Goal: Task Accomplishment & Management: Use online tool/utility

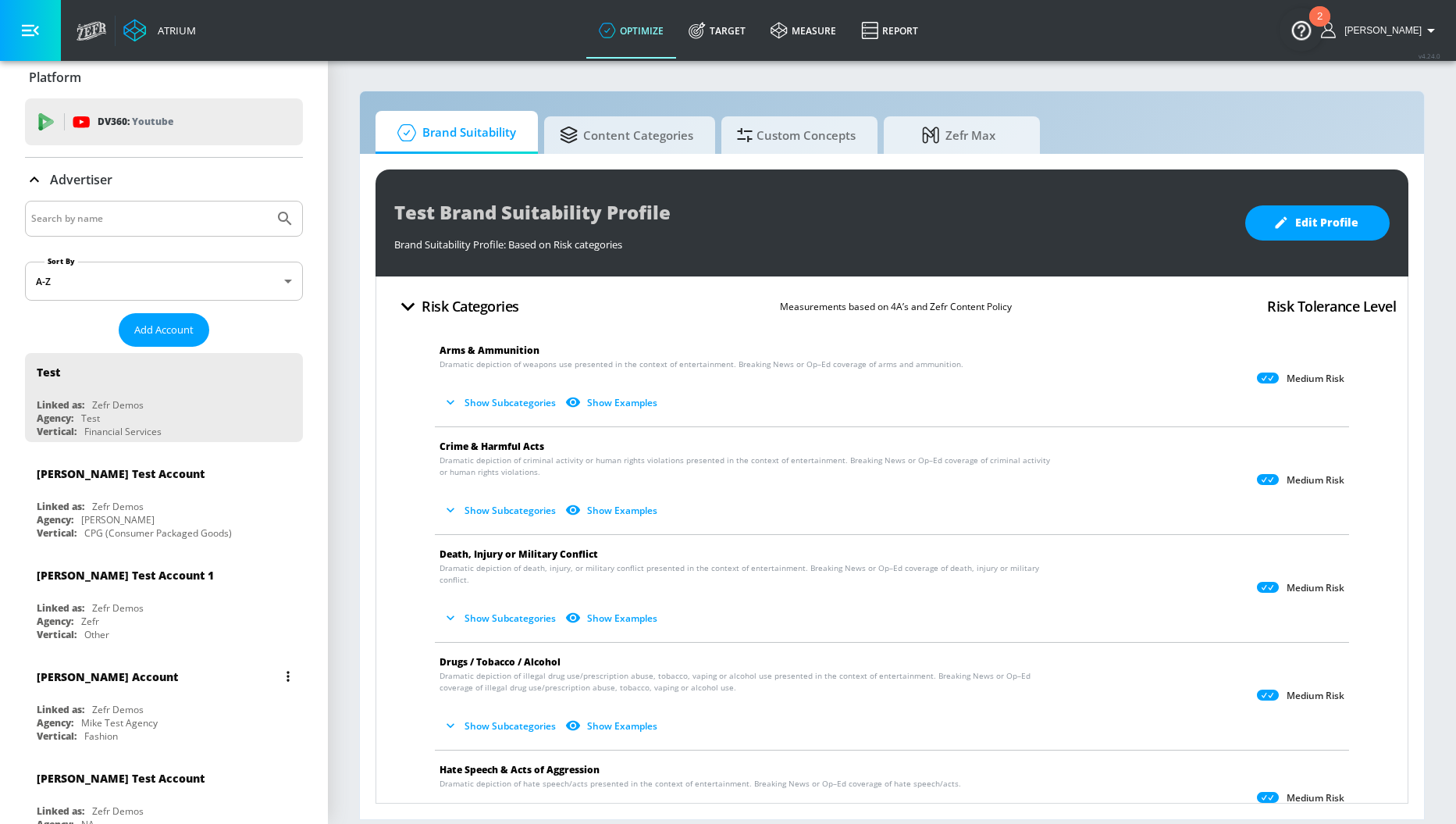
scroll to position [27, 0]
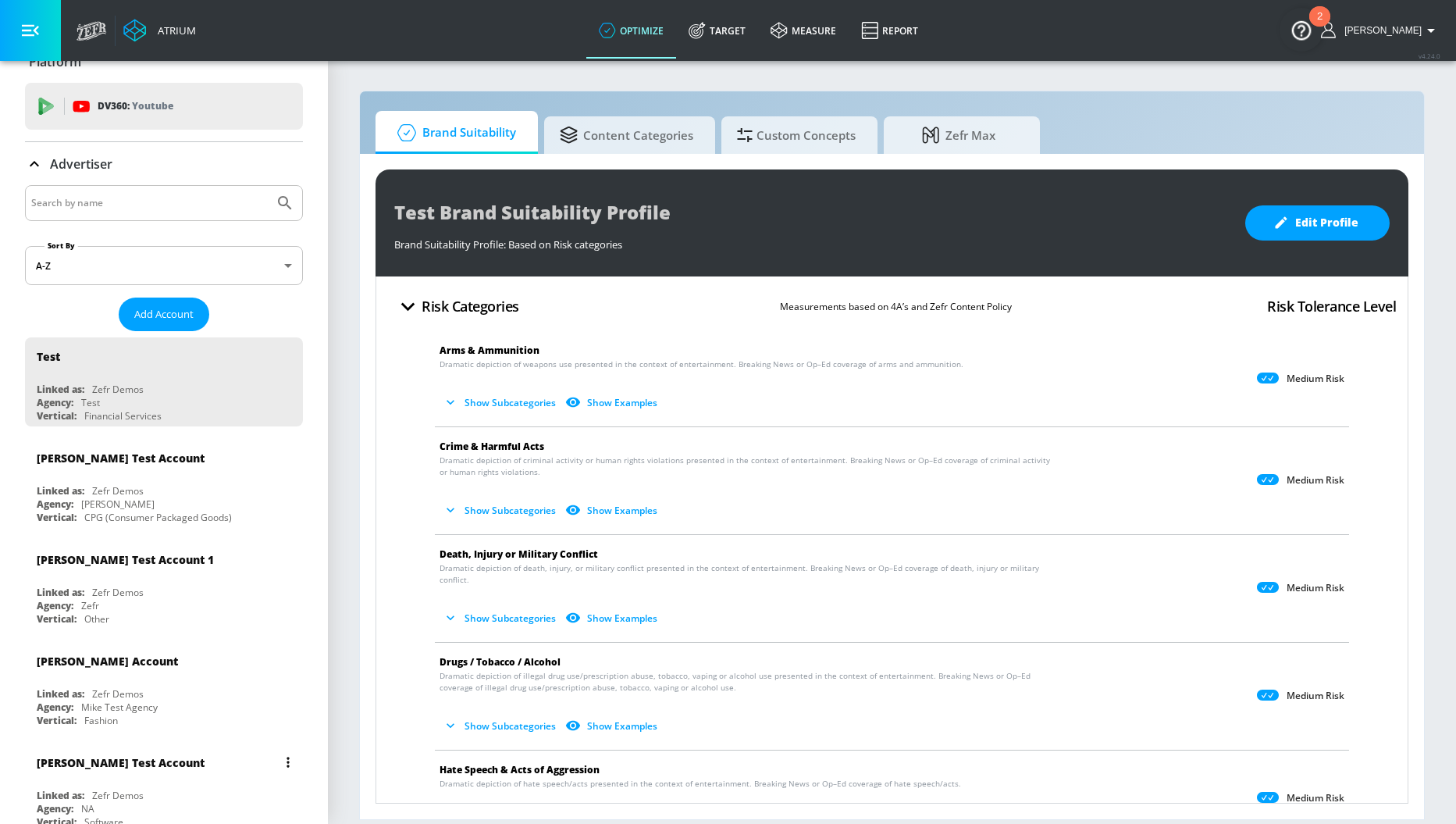
click at [155, 776] on div "[PERSON_NAME] Test Account" at bounding box center [167, 762] width 262 height 37
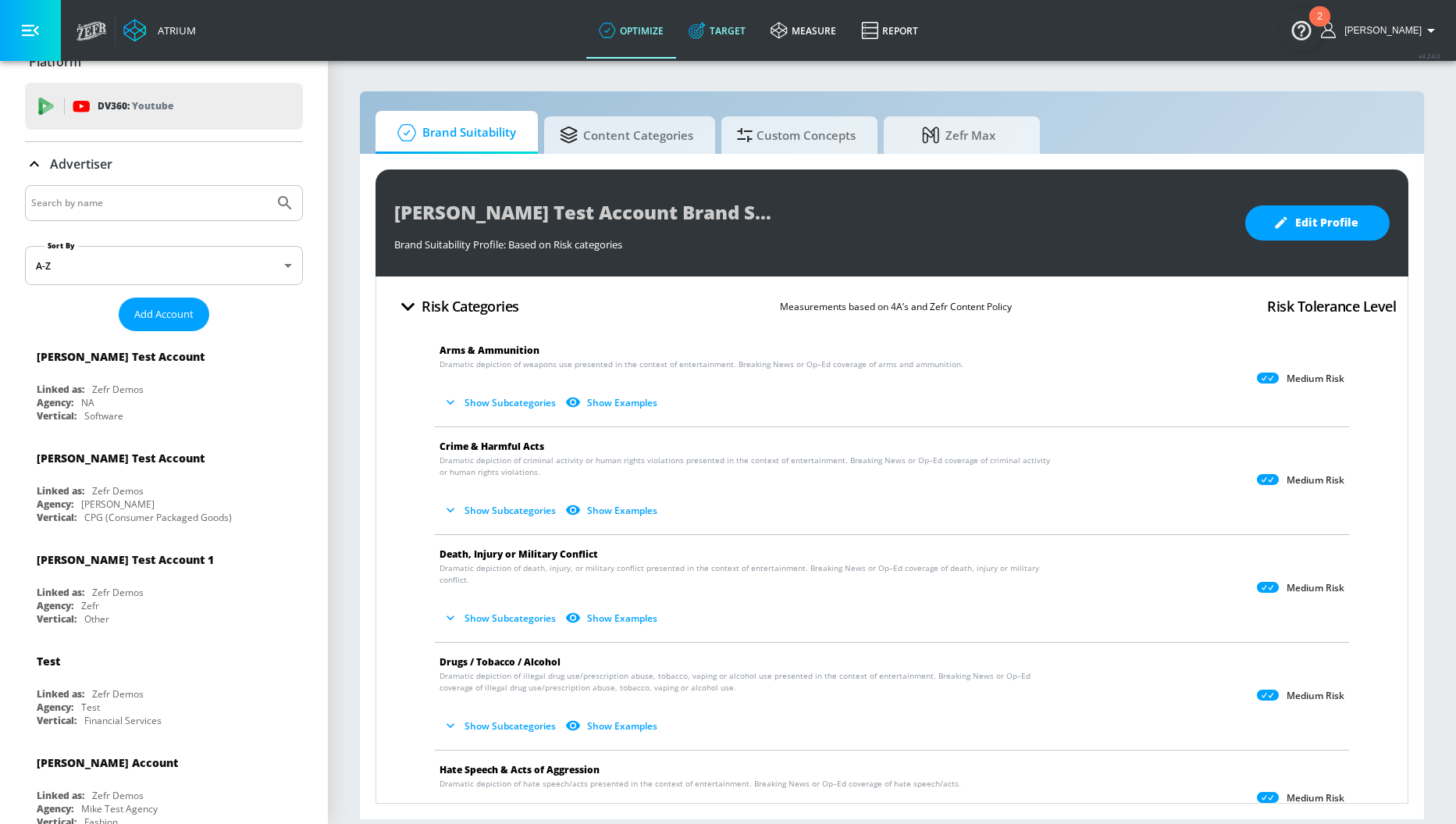
click at [731, 39] on link "Target" at bounding box center [717, 31] width 82 height 56
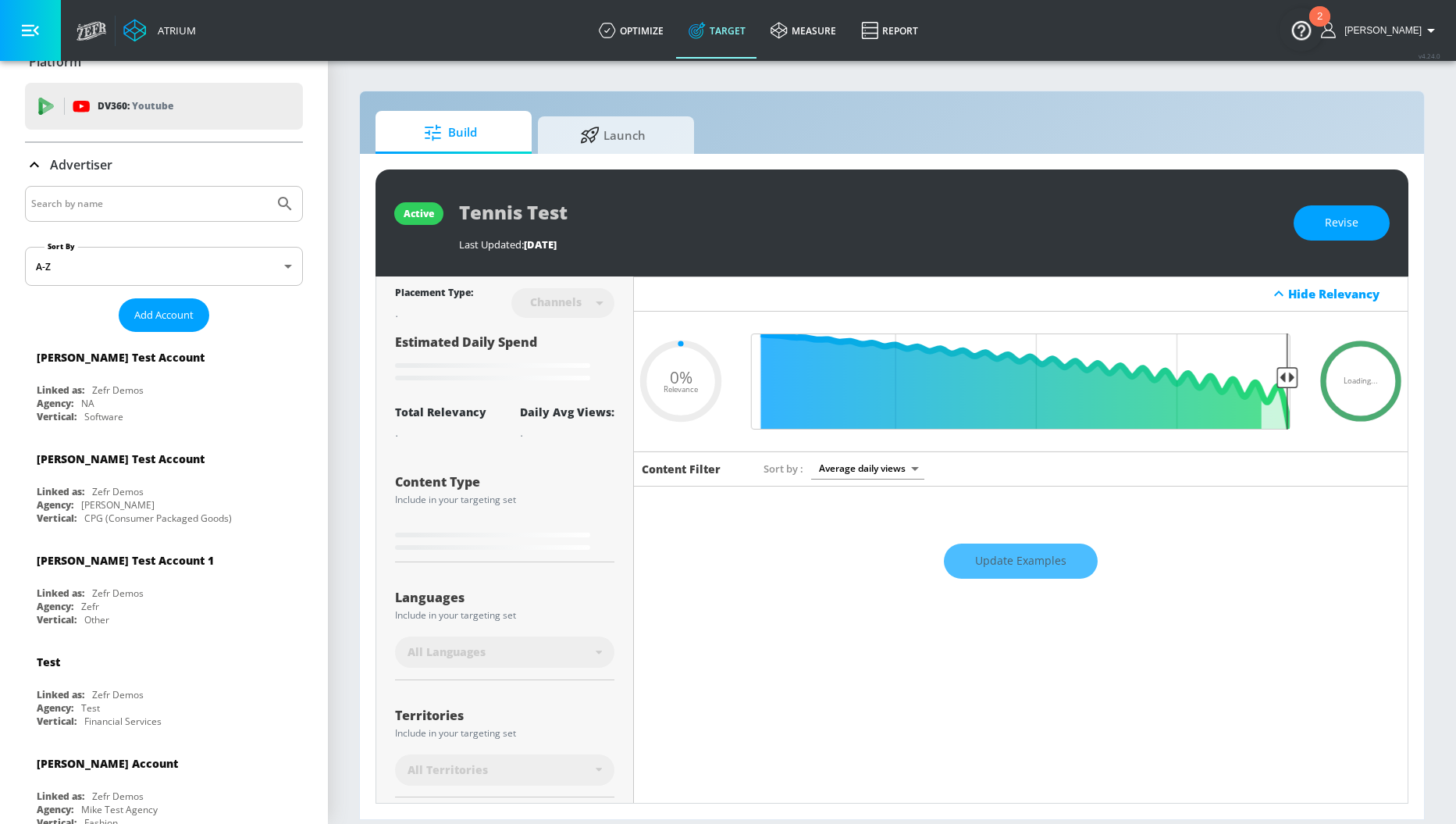
type input "0.05"
click at [65, 167] on p "Advertiser" at bounding box center [82, 165] width 63 height 17
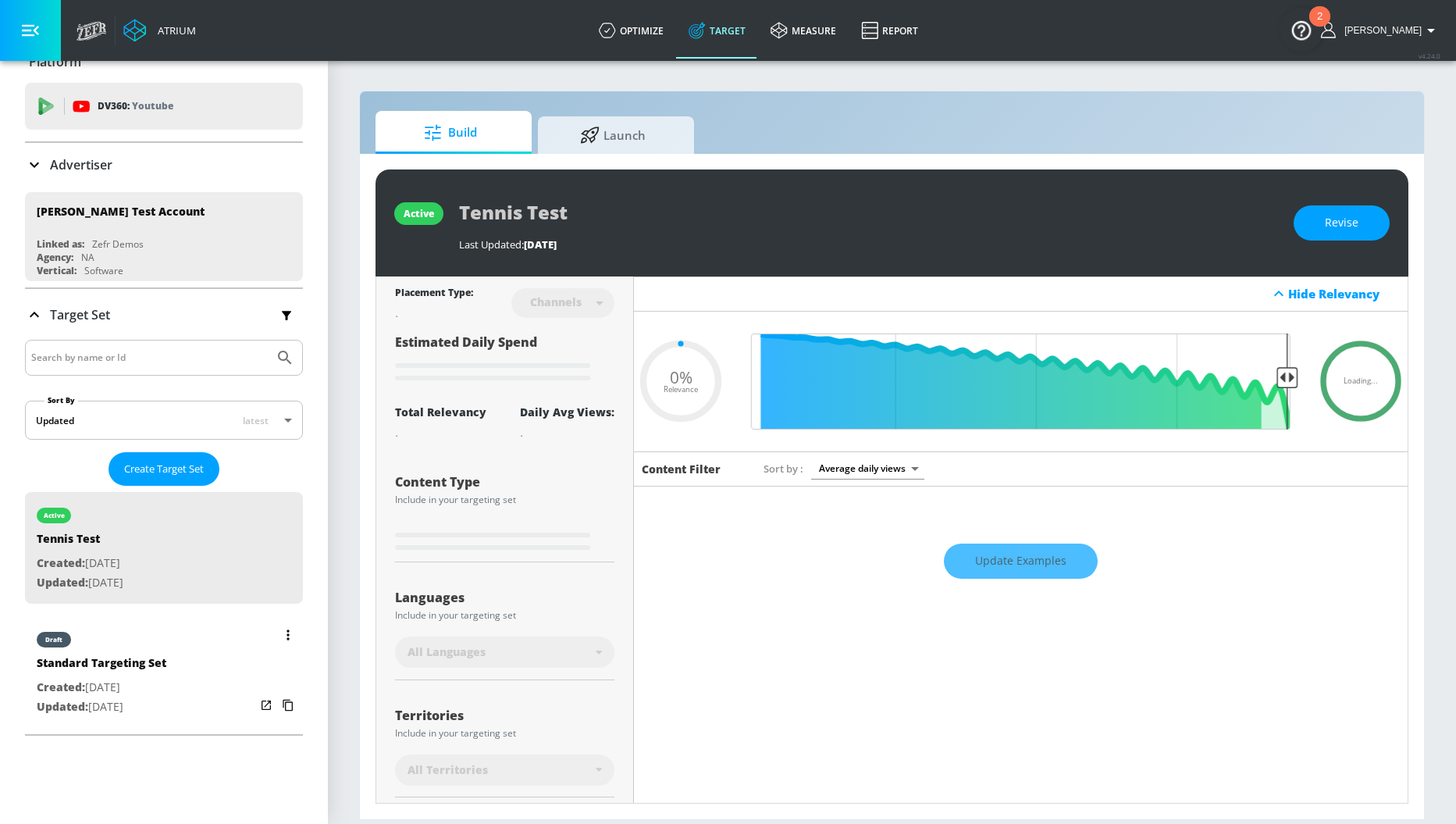
click at [155, 672] on div "Standard Targeting Set" at bounding box center [101, 666] width 130 height 23
type input "Standard Targeting Set"
type input "videos"
type input "0.7"
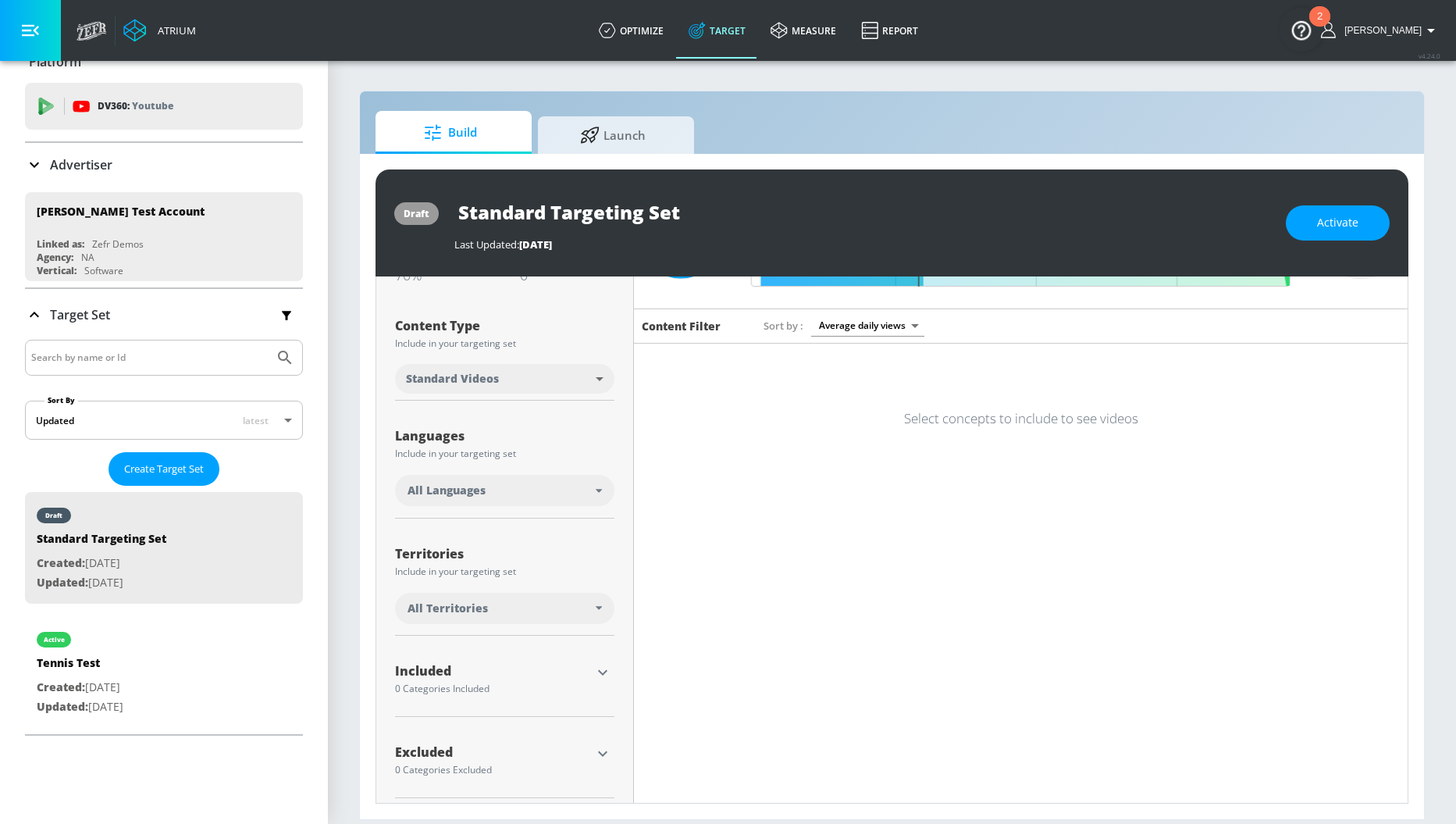
scroll to position [150, 0]
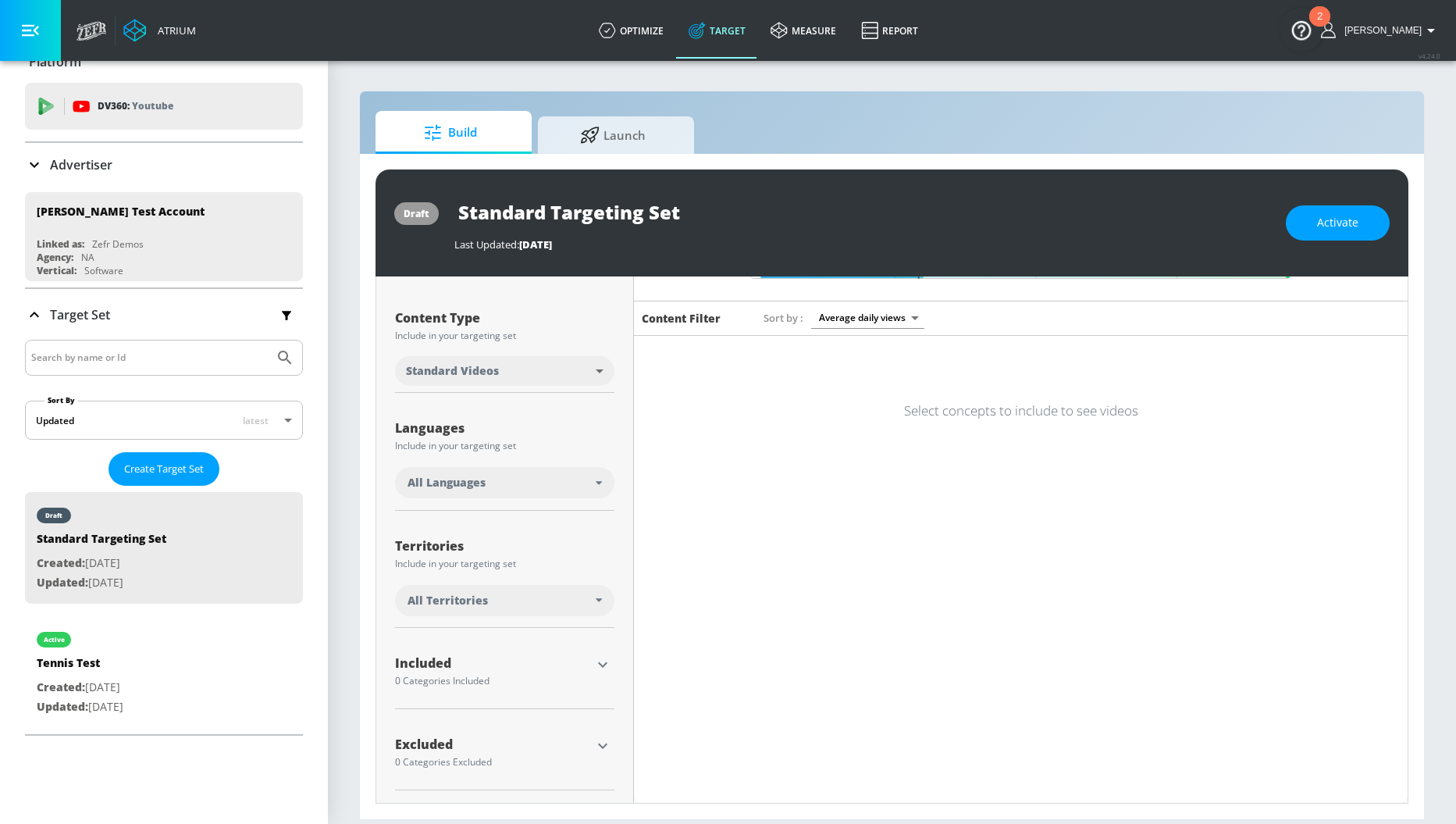
click at [598, 665] on icon "button" at bounding box center [602, 664] width 9 height 5
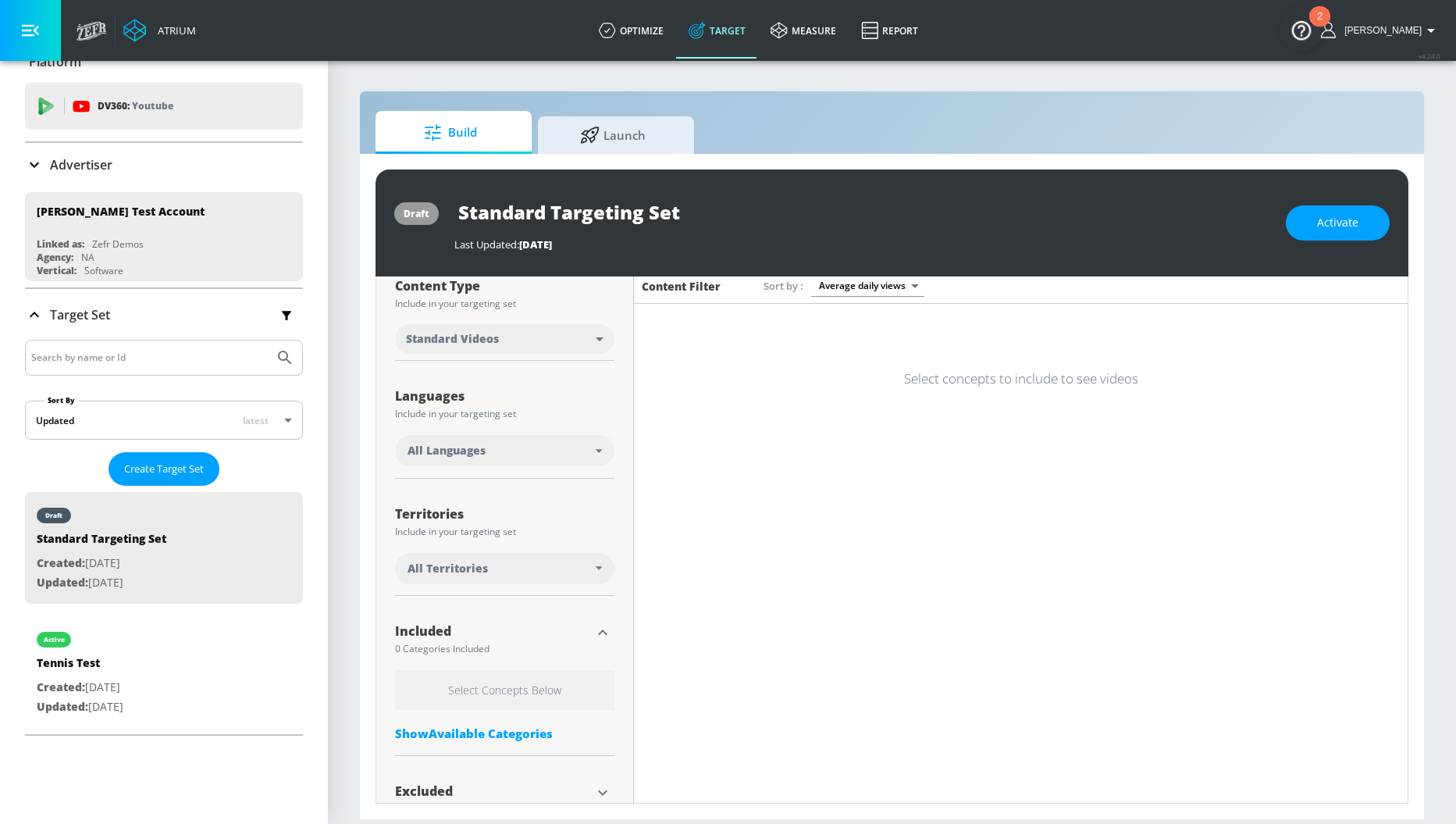
scroll to position [229, 0]
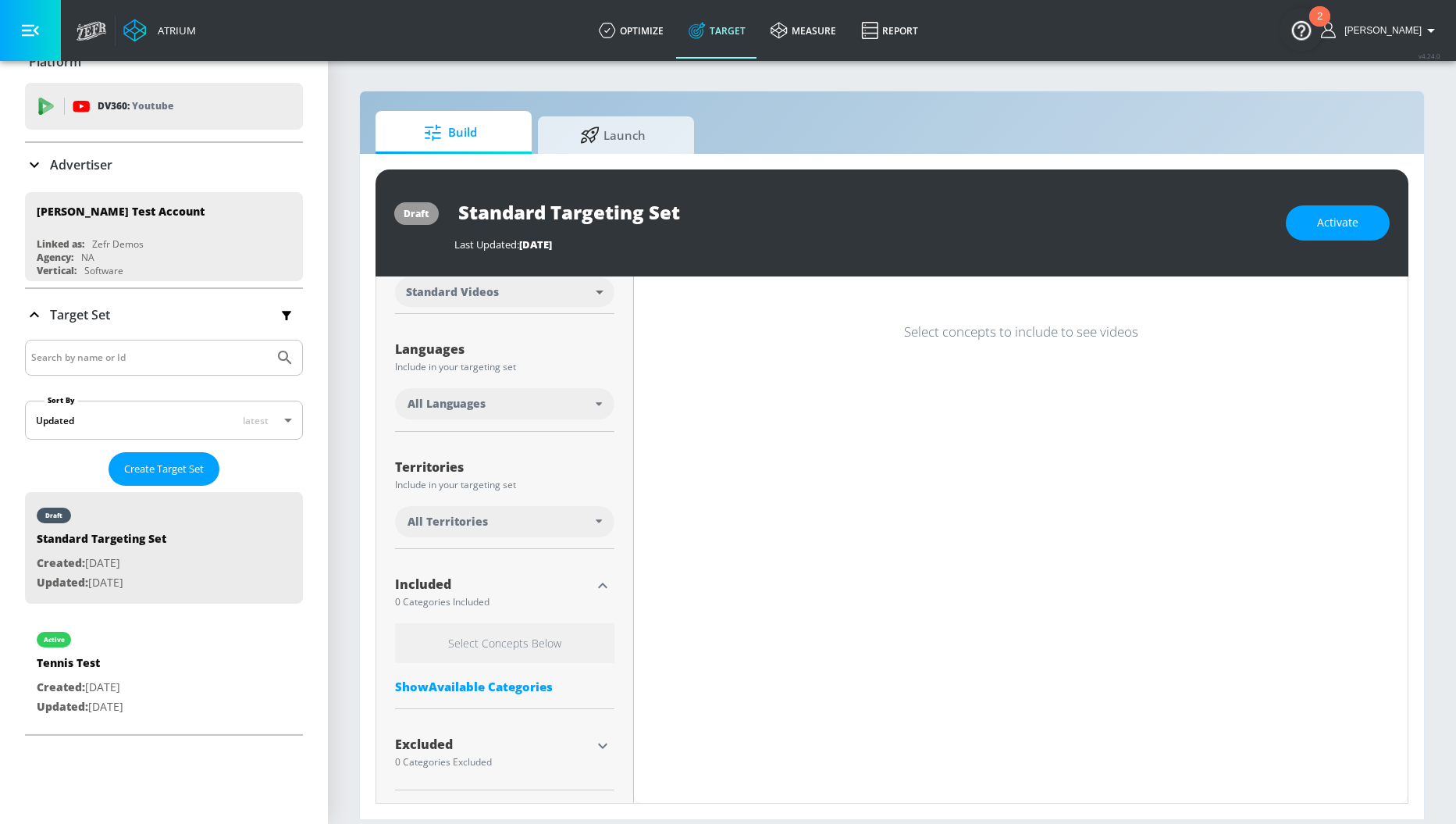
click at [507, 692] on div "Show Available Categories" at bounding box center [505, 686] width 219 height 15
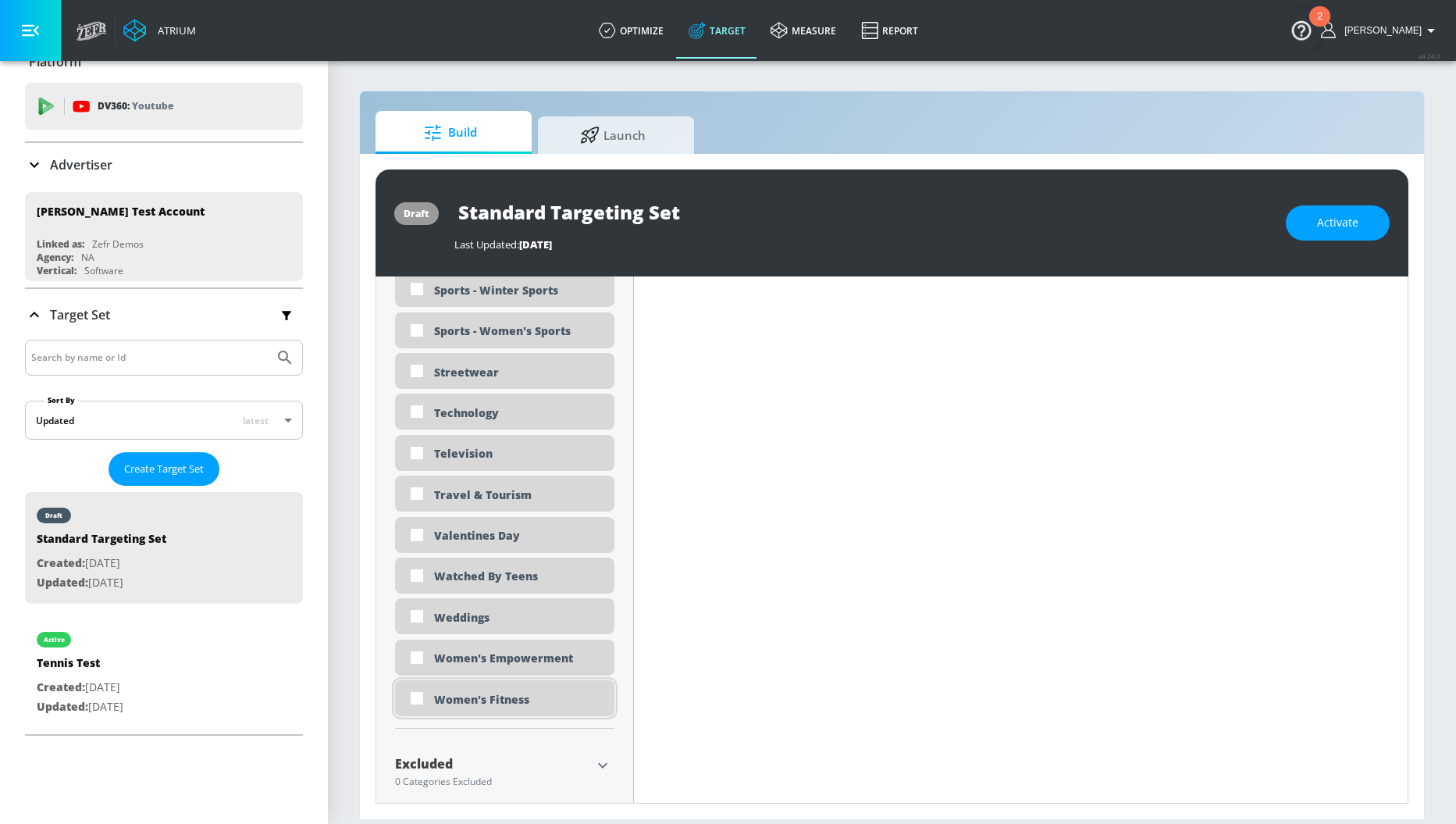
scroll to position [4698, 0]
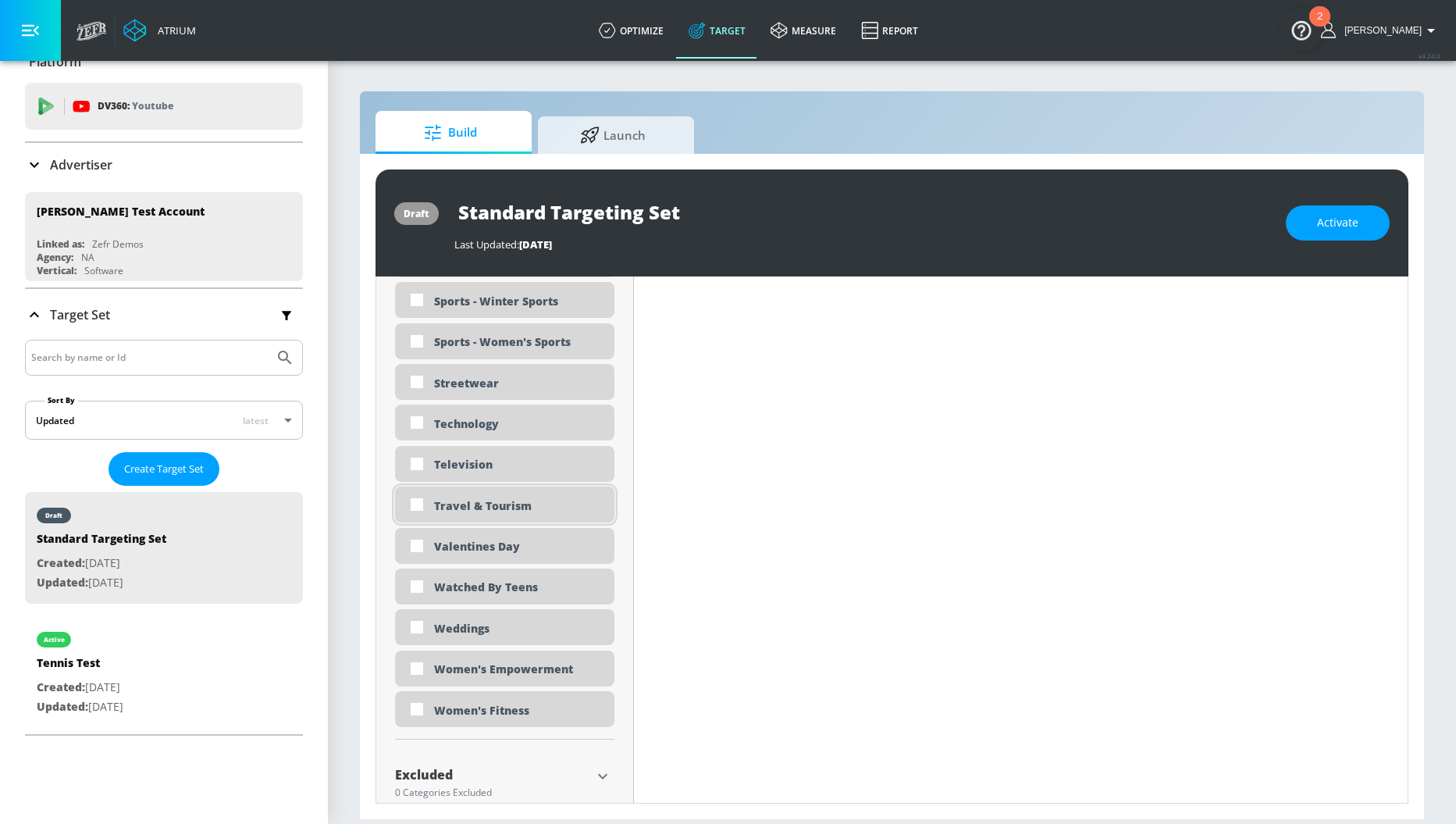
click at [418, 500] on input "checkbox" at bounding box center [416, 504] width 28 height 28
checkbox input "true"
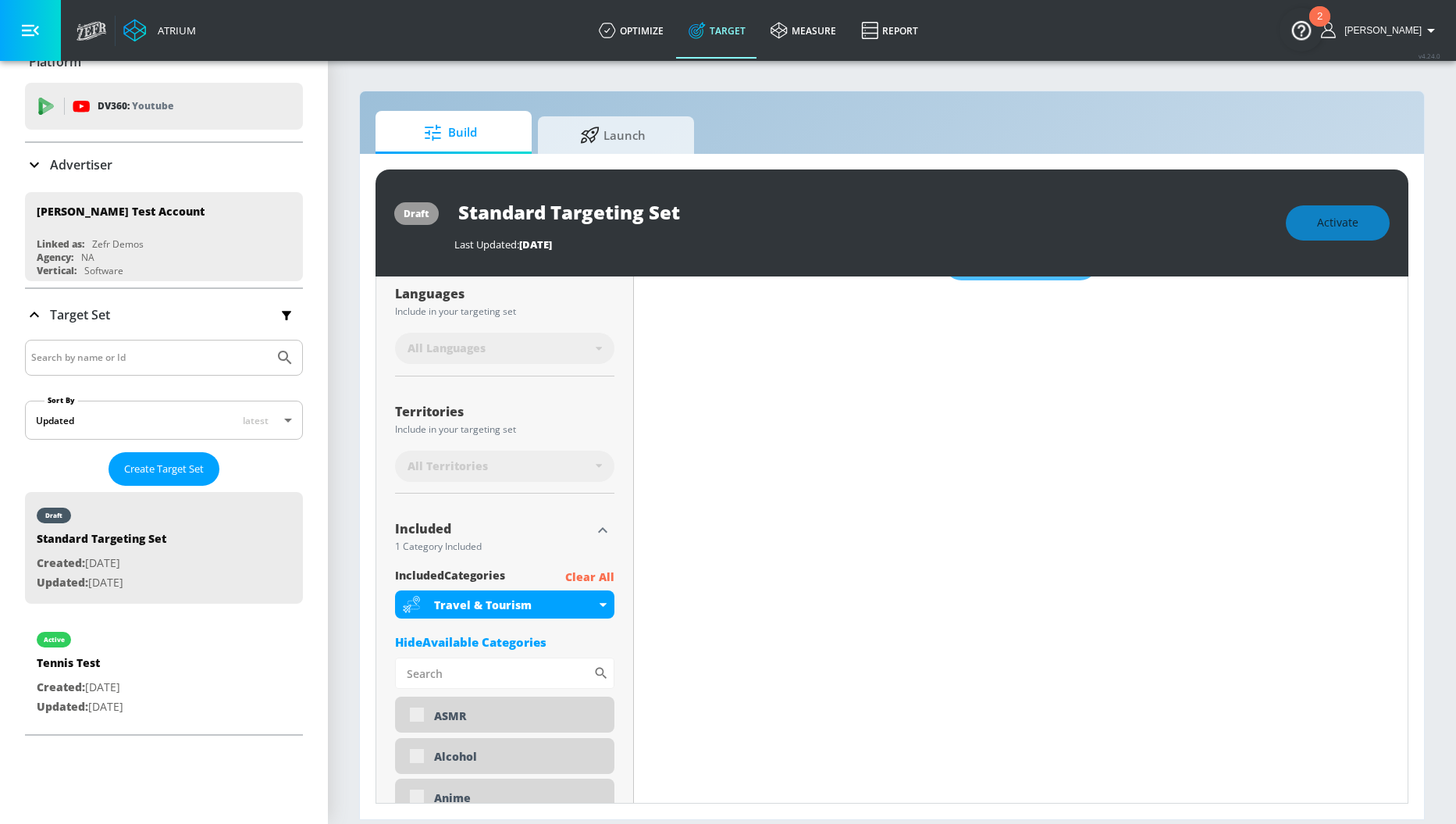
scroll to position [233, 0]
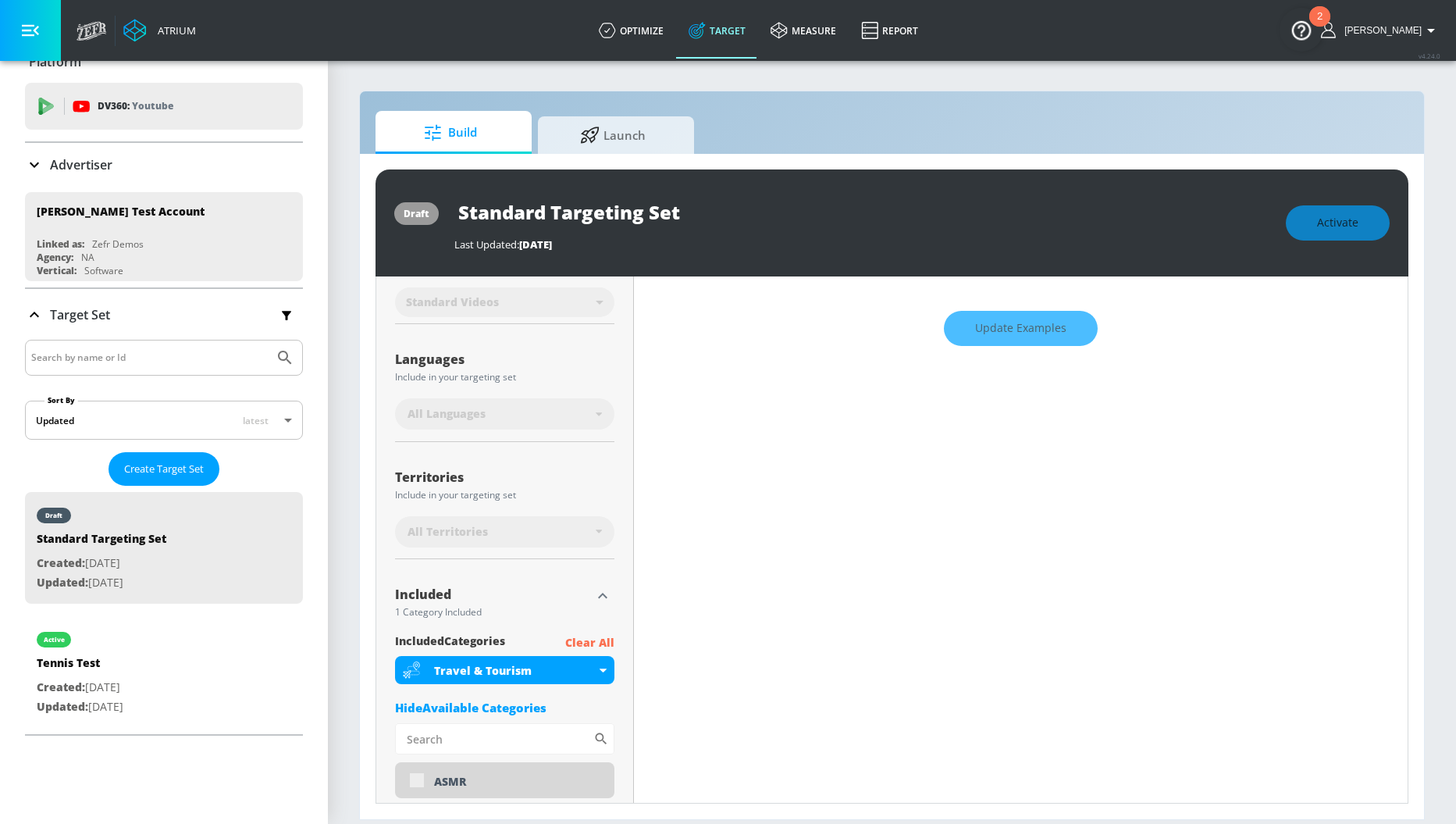
click at [594, 593] on icon "button" at bounding box center [603, 595] width 19 height 19
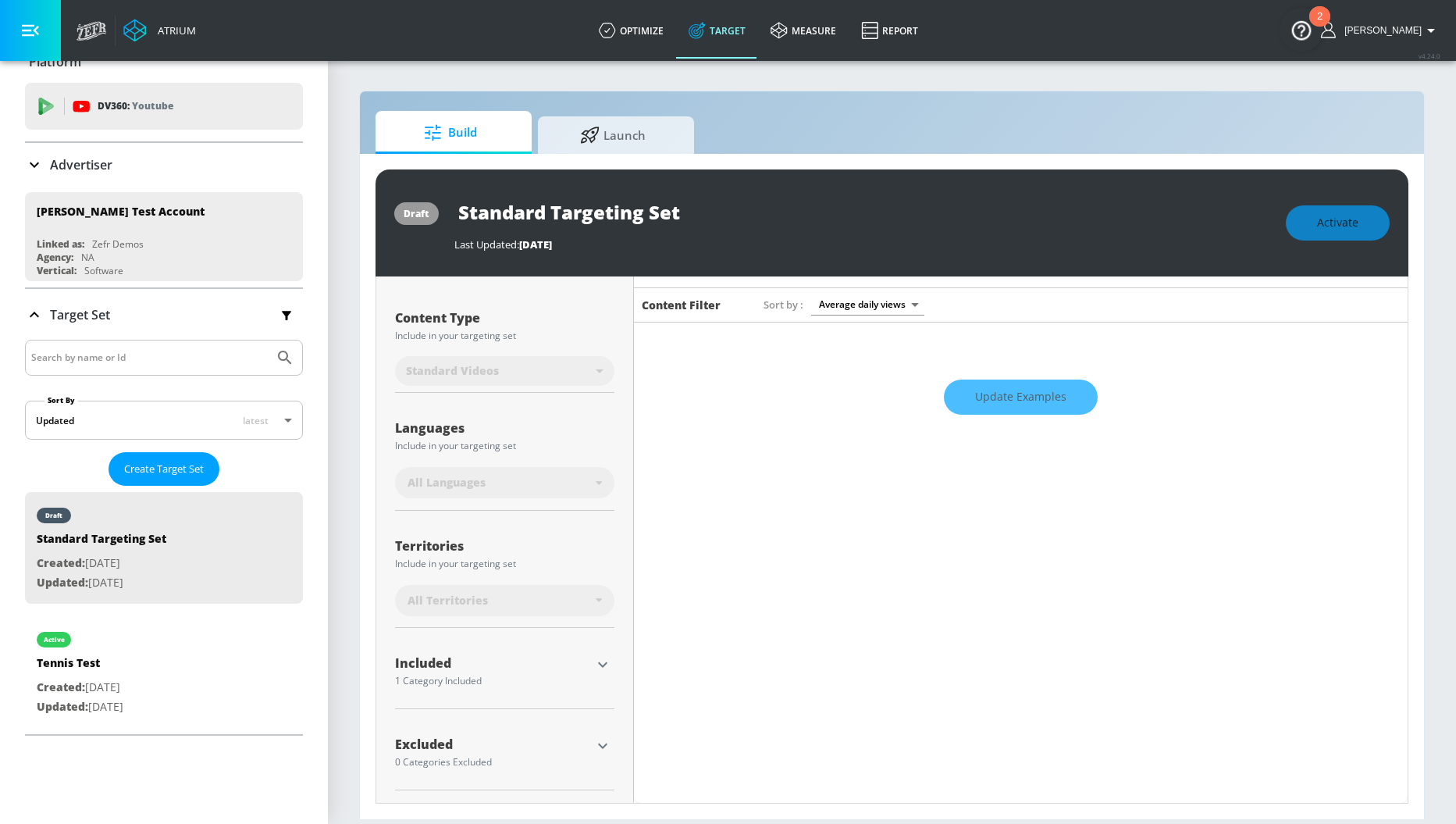
scroll to position [0, 0]
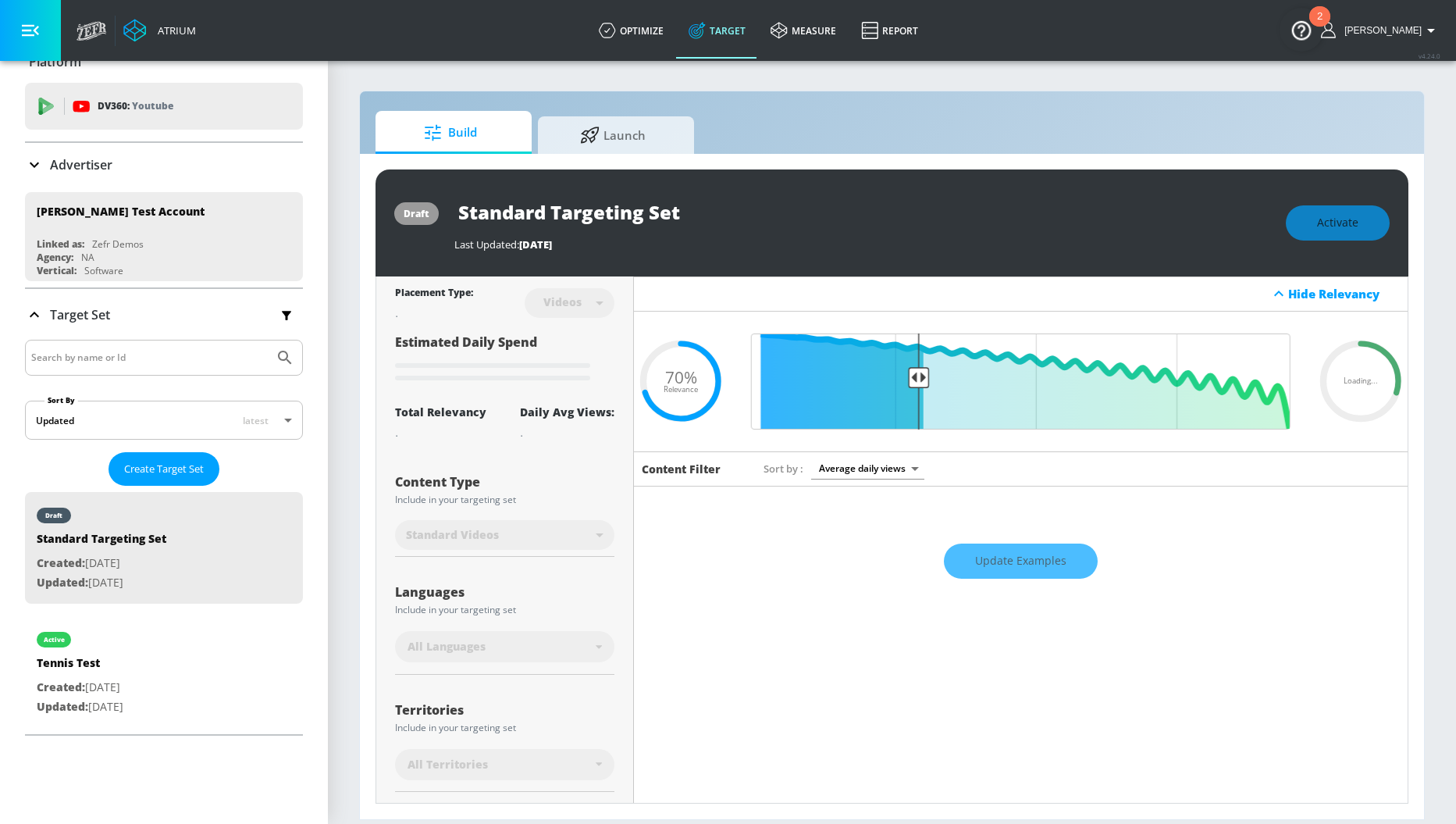
click at [993, 570] on div "Update Examples" at bounding box center [1020, 562] width 774 height 54
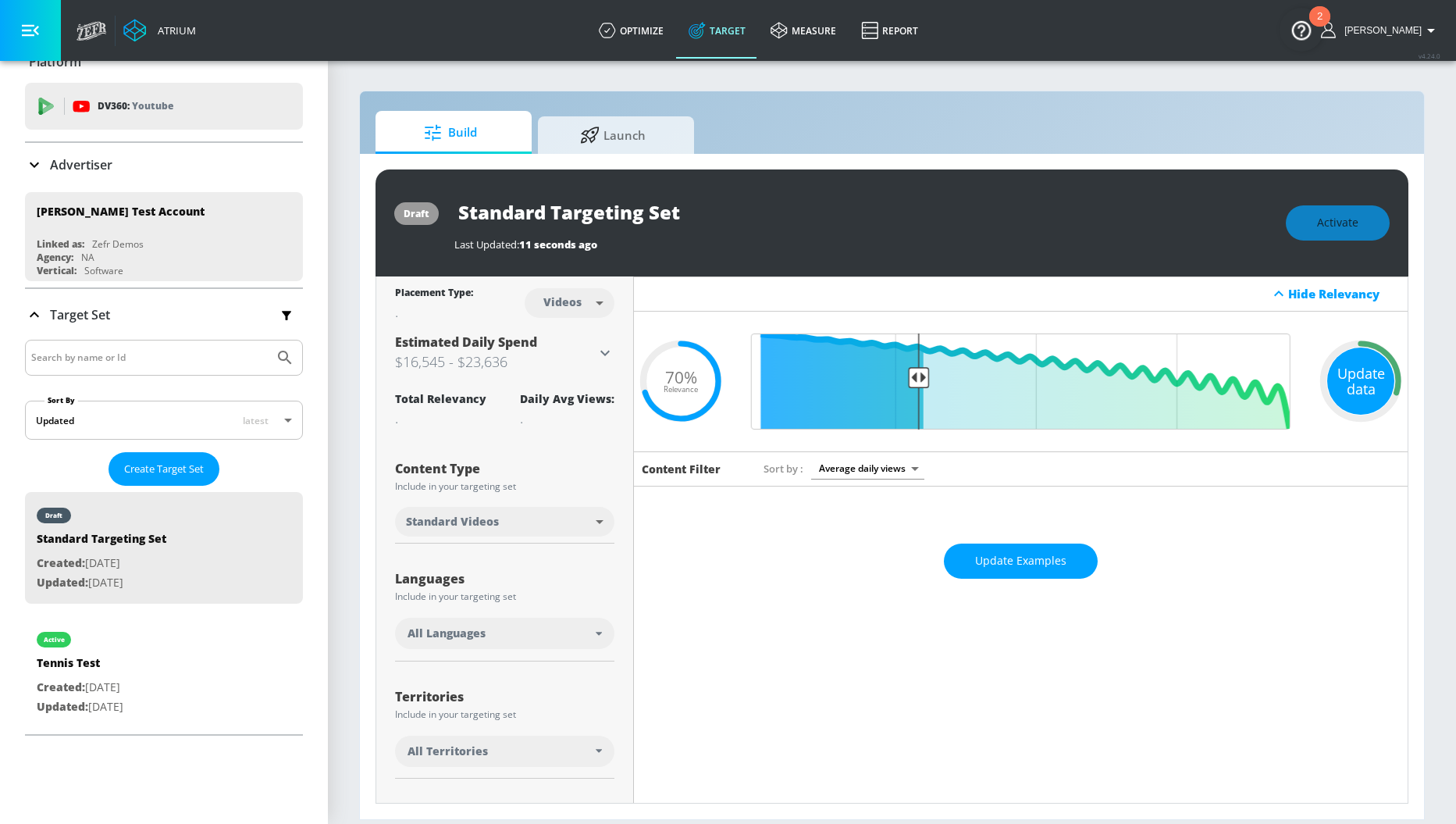
click at [1335, 376] on div "Update data" at bounding box center [1361, 381] width 67 height 67
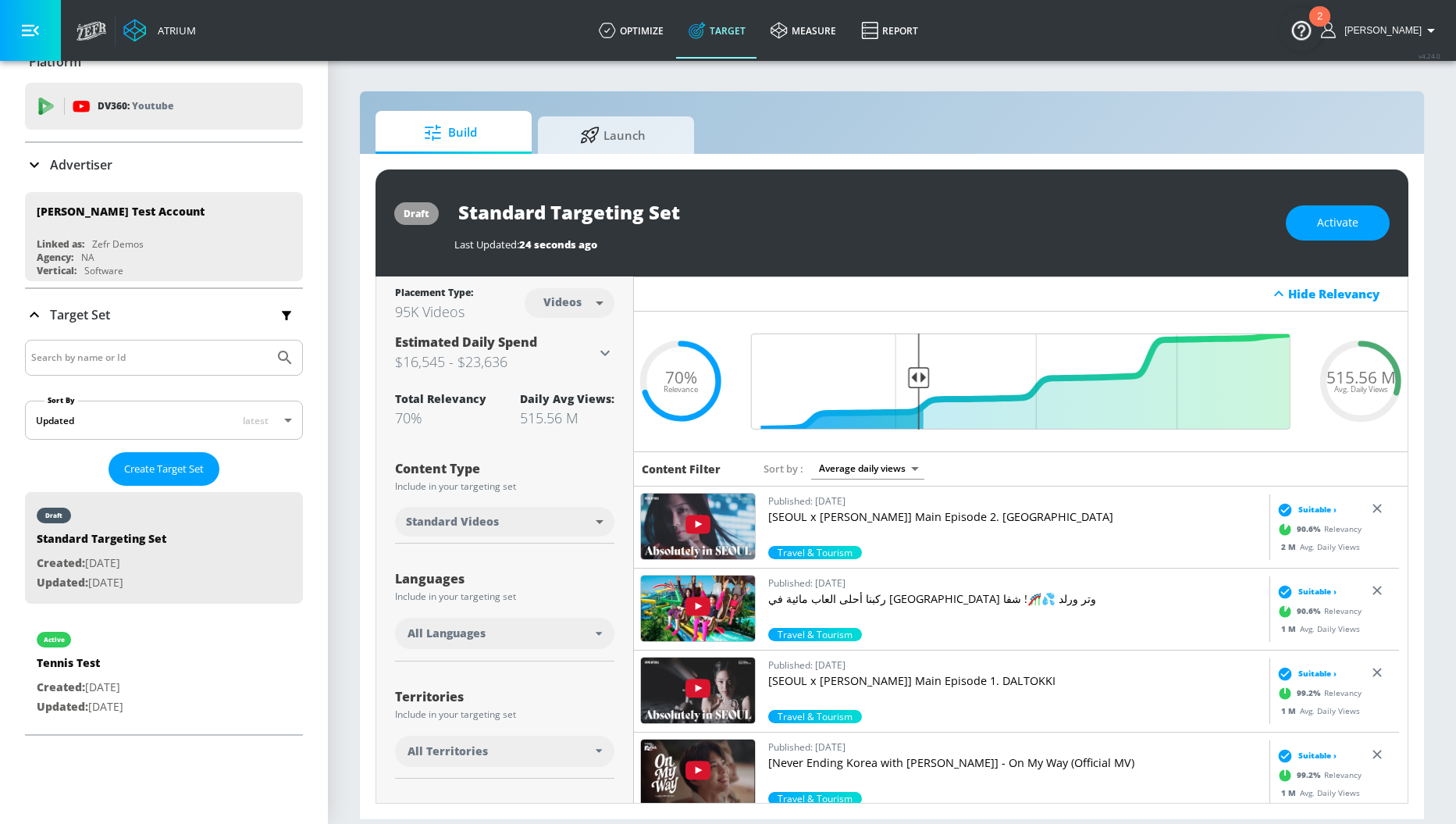
click at [595, 295] on body "Atrium optimize Target measure Report optimize Target measure Report v 4.24.0 […" at bounding box center [728, 412] width 1456 height 824
click at [594, 333] on div "Channels" at bounding box center [567, 336] width 56 height 16
type input "channels"
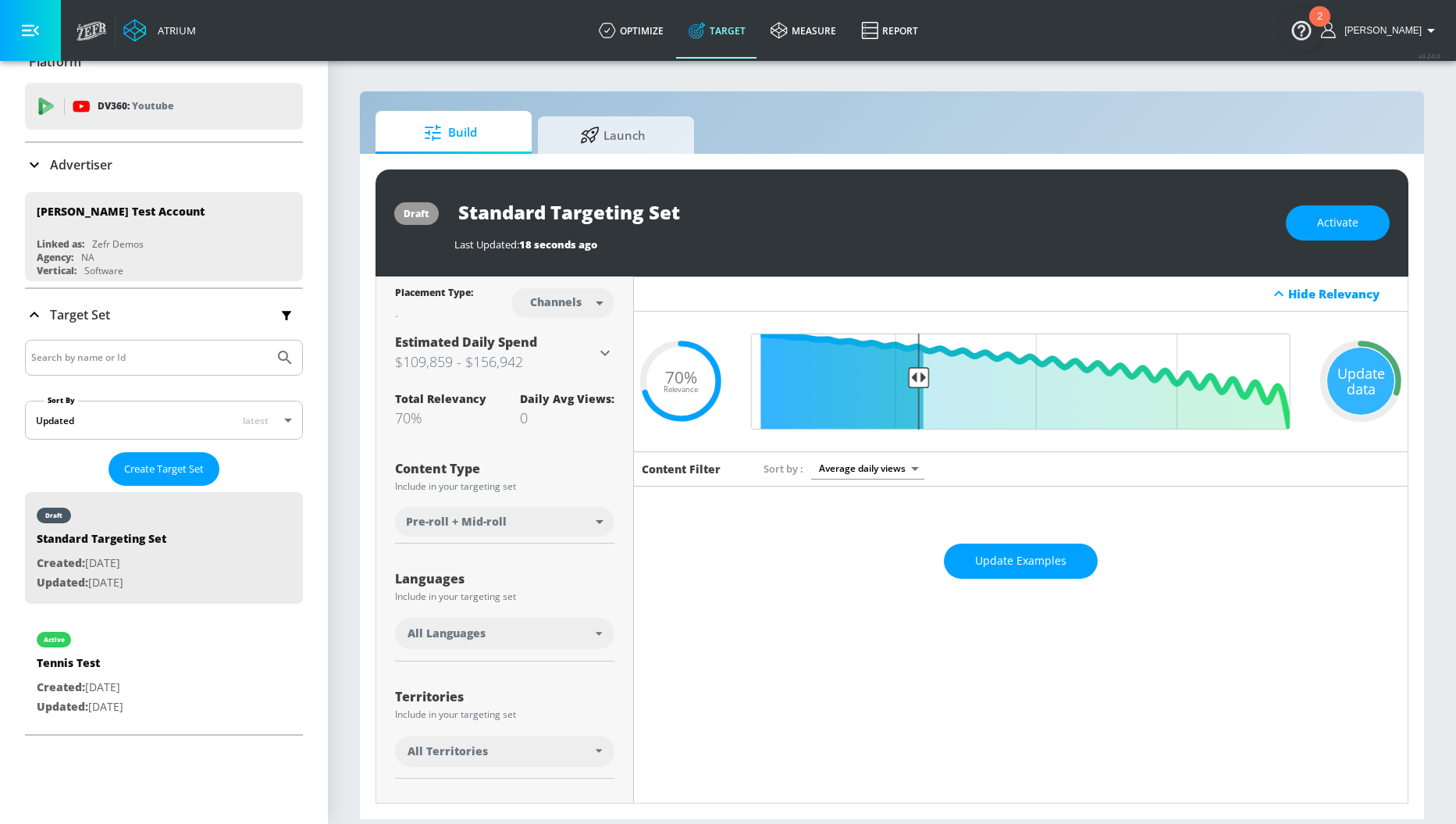
click at [1348, 392] on div "Update data" at bounding box center [1361, 381] width 67 height 67
